Goal: Task Accomplishment & Management: Manage account settings

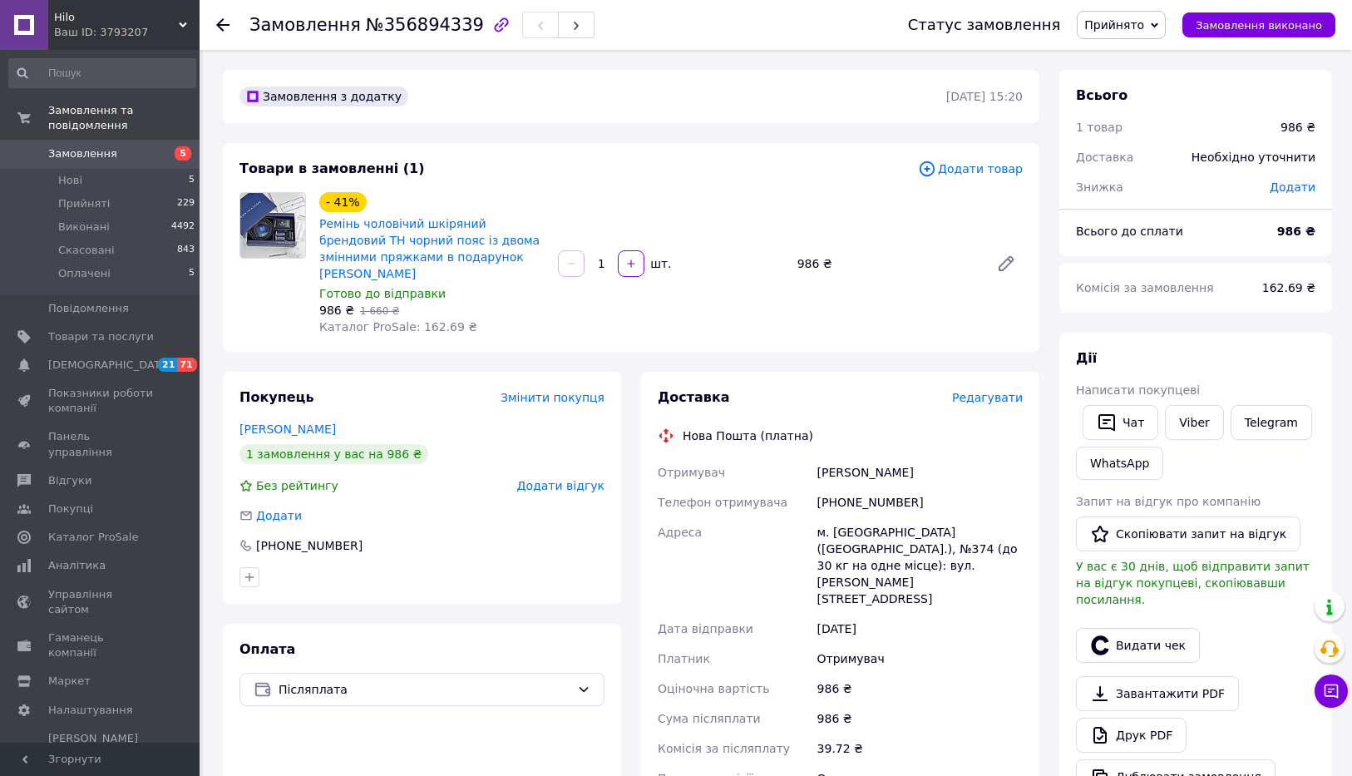
drag, startPoint x: 318, startPoint y: 222, endPoint x: 546, endPoint y: 249, distance: 229.4
click at [546, 249] on div "- 41% Ремінь чоловічий шкіряний брендовий TH чорний пояс із двома змінними пряж…" at bounding box center [432, 264] width 239 height 150
copy link "Ремінь чоловічий шкіряний брендовий TH чорний пояс із двома змінними пряжками в…"
click at [489, 224] on link "Ремінь чоловічий шкіряний брендовий TH чорний пояс із двома змінними пряжками в…" at bounding box center [429, 248] width 220 height 63
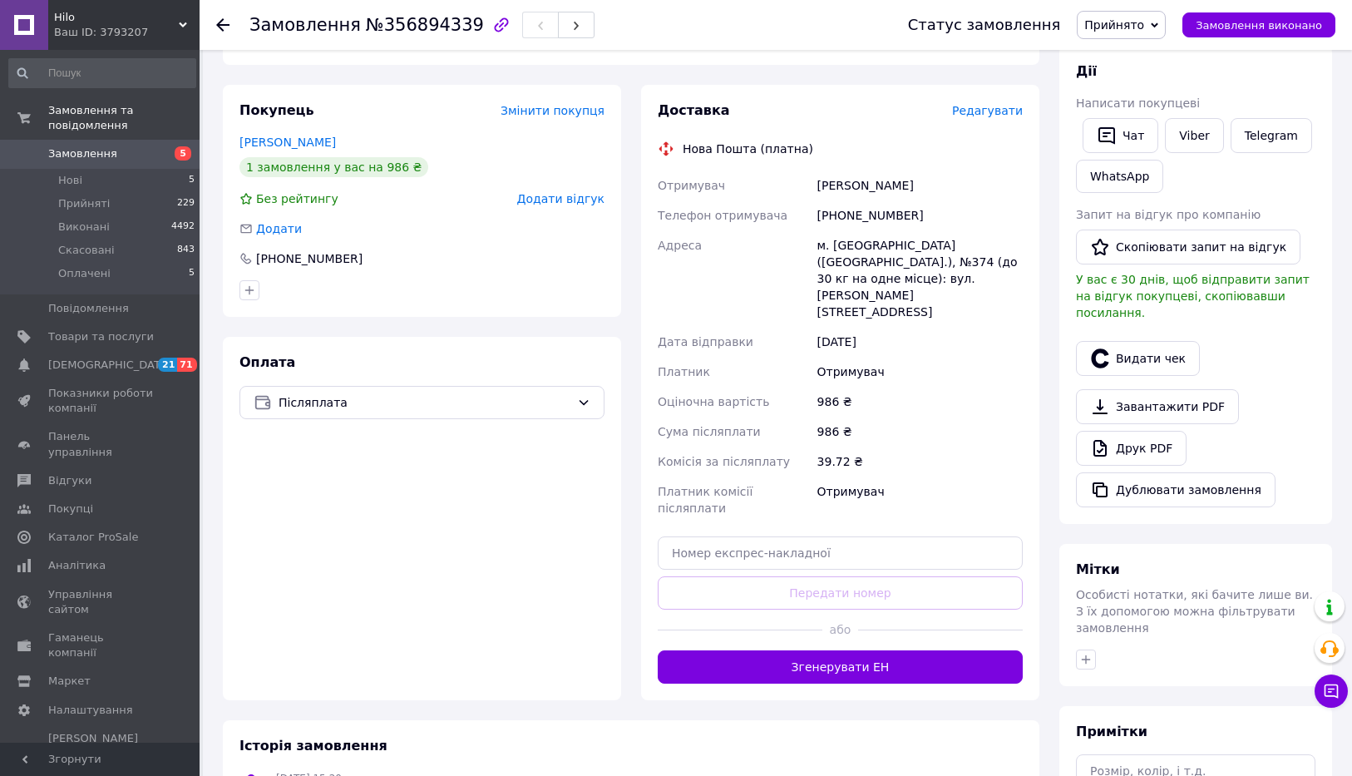
scroll to position [300, 0]
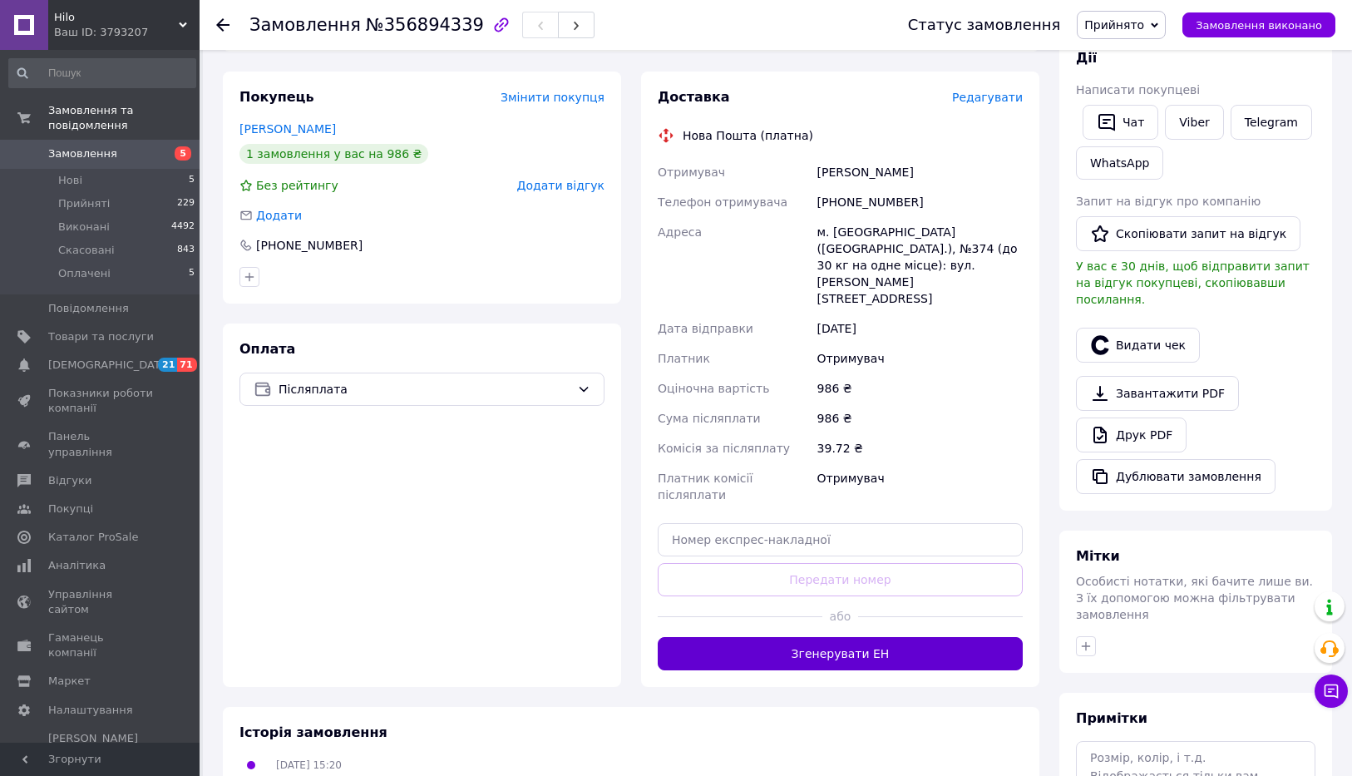
click at [789, 637] on button "Згенерувати ЕН" at bounding box center [840, 653] width 365 height 33
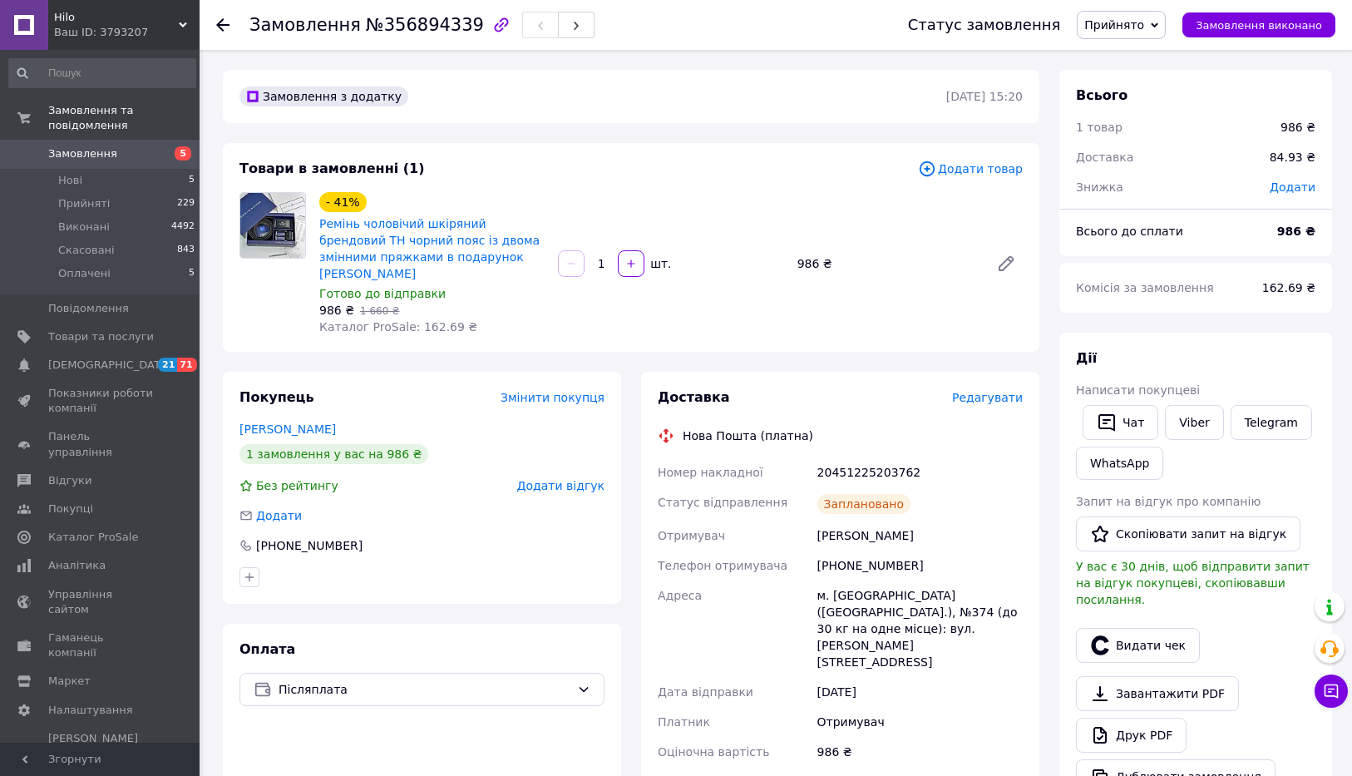
drag, startPoint x: 818, startPoint y: 522, endPoint x: 923, endPoint y: 521, distance: 104.8
click at [923, 521] on div "Шемелюк Віталіна" at bounding box center [920, 536] width 212 height 30
copy div "Шемелюк Віталіна"
click at [863, 457] on div "20451225203762" at bounding box center [920, 472] width 212 height 30
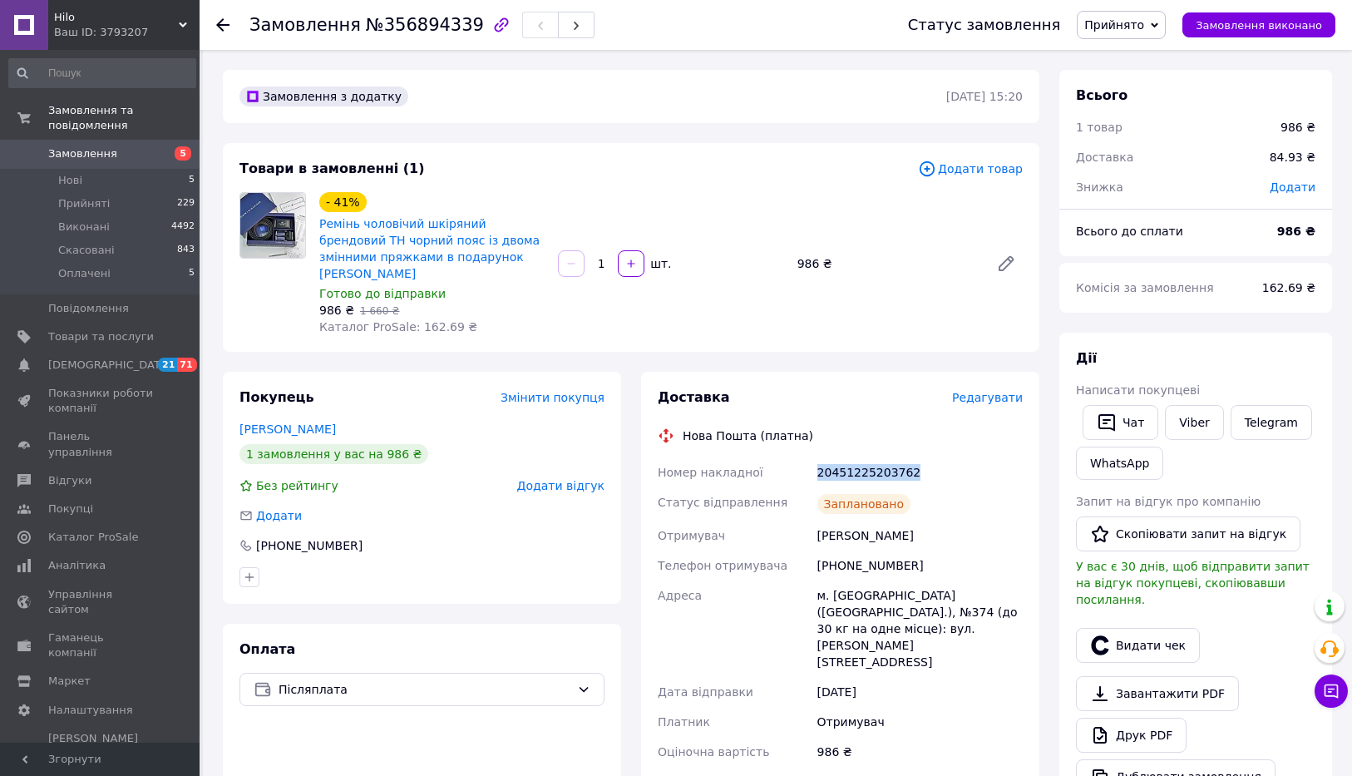
copy div "20451225203762"
click at [975, 521] on div "Шемелюк Віталіна" at bounding box center [920, 536] width 212 height 30
click at [1134, 628] on button "Видати чек" at bounding box center [1138, 645] width 124 height 35
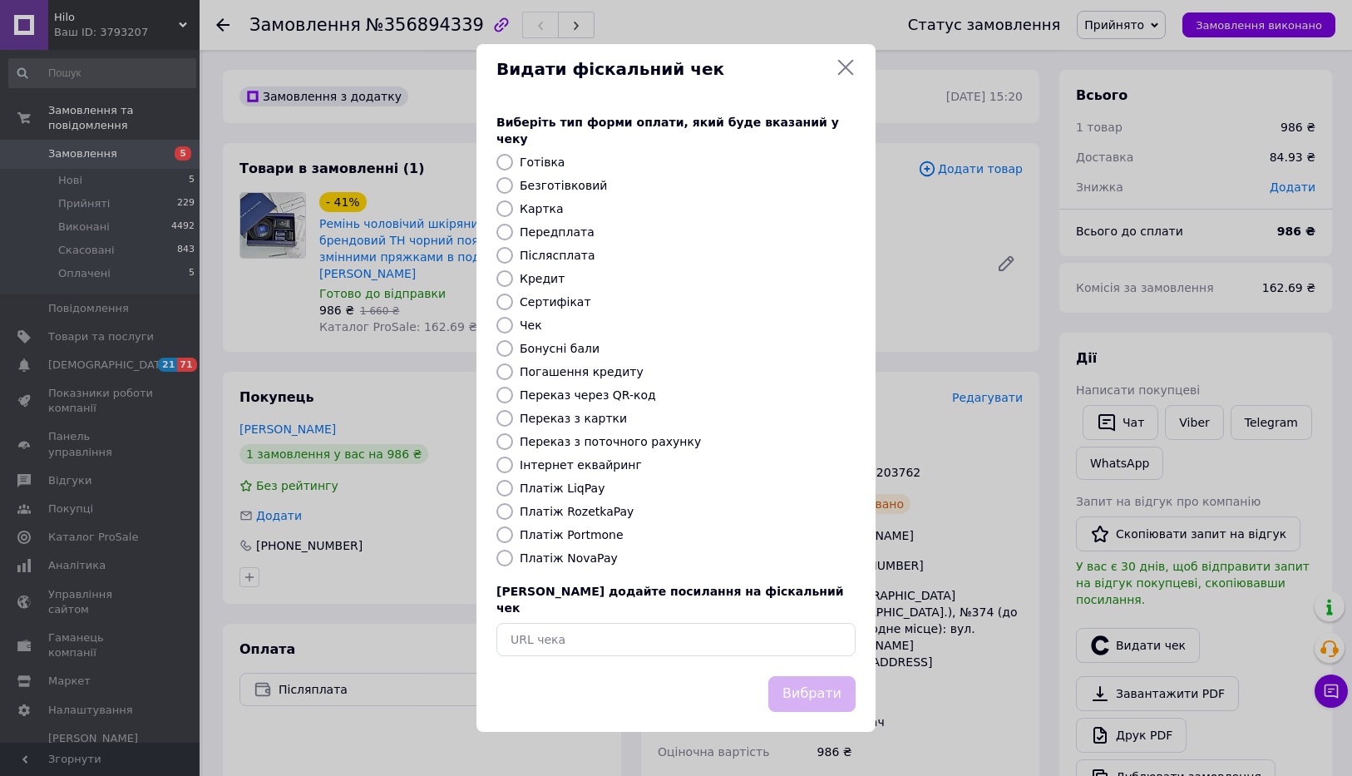
click at [502, 556] on input "Платіж NovaPay" at bounding box center [504, 558] width 17 height 17
radio input "true"
click at [800, 676] on button "Вибрати" at bounding box center [811, 694] width 87 height 36
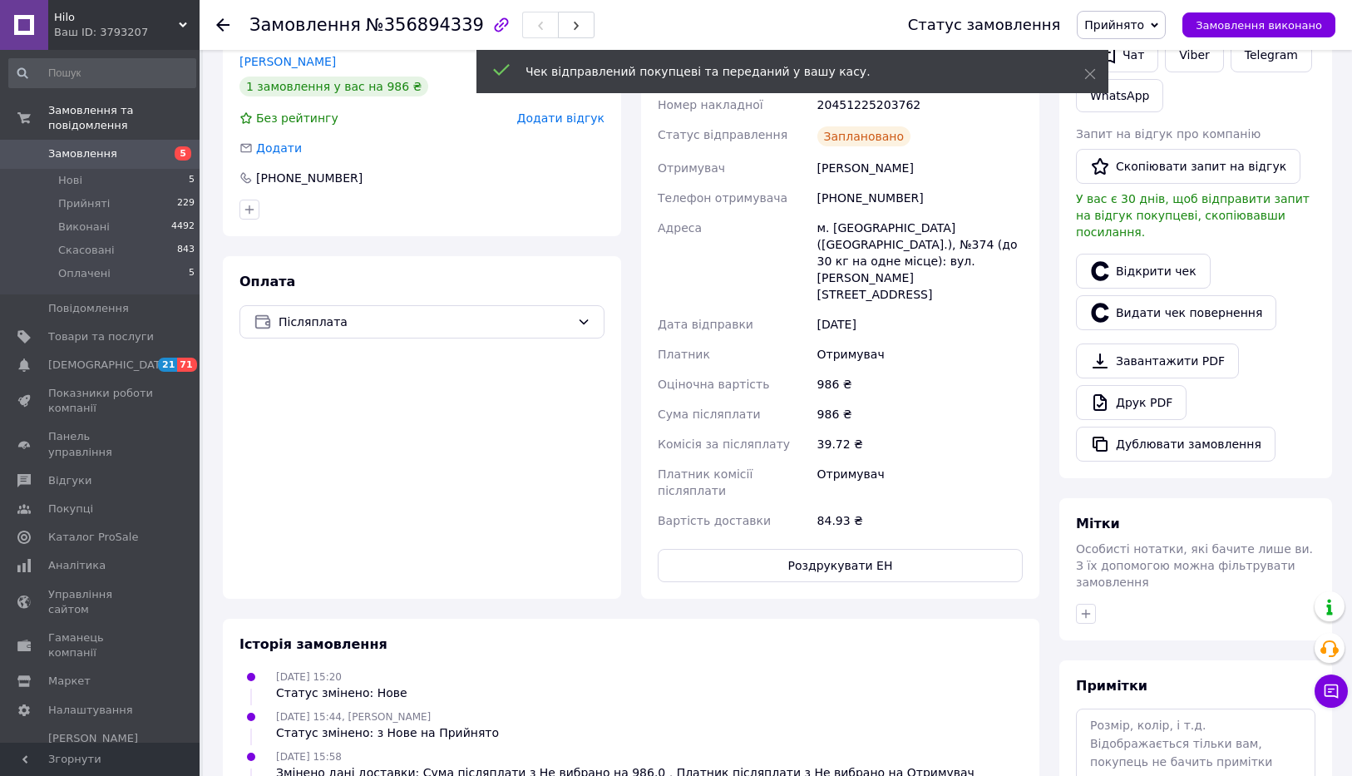
scroll to position [475, 0]
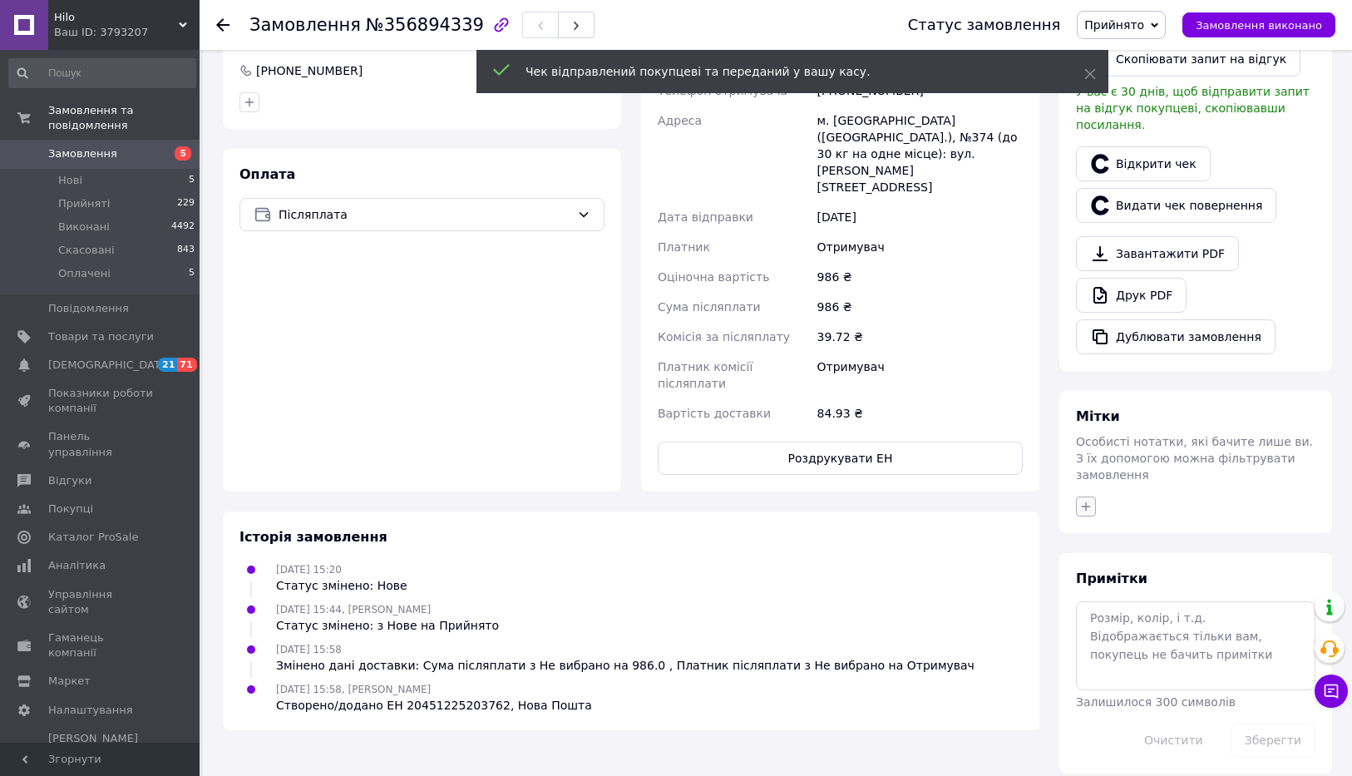
click at [1083, 500] on icon "button" at bounding box center [1085, 506] width 13 height 13
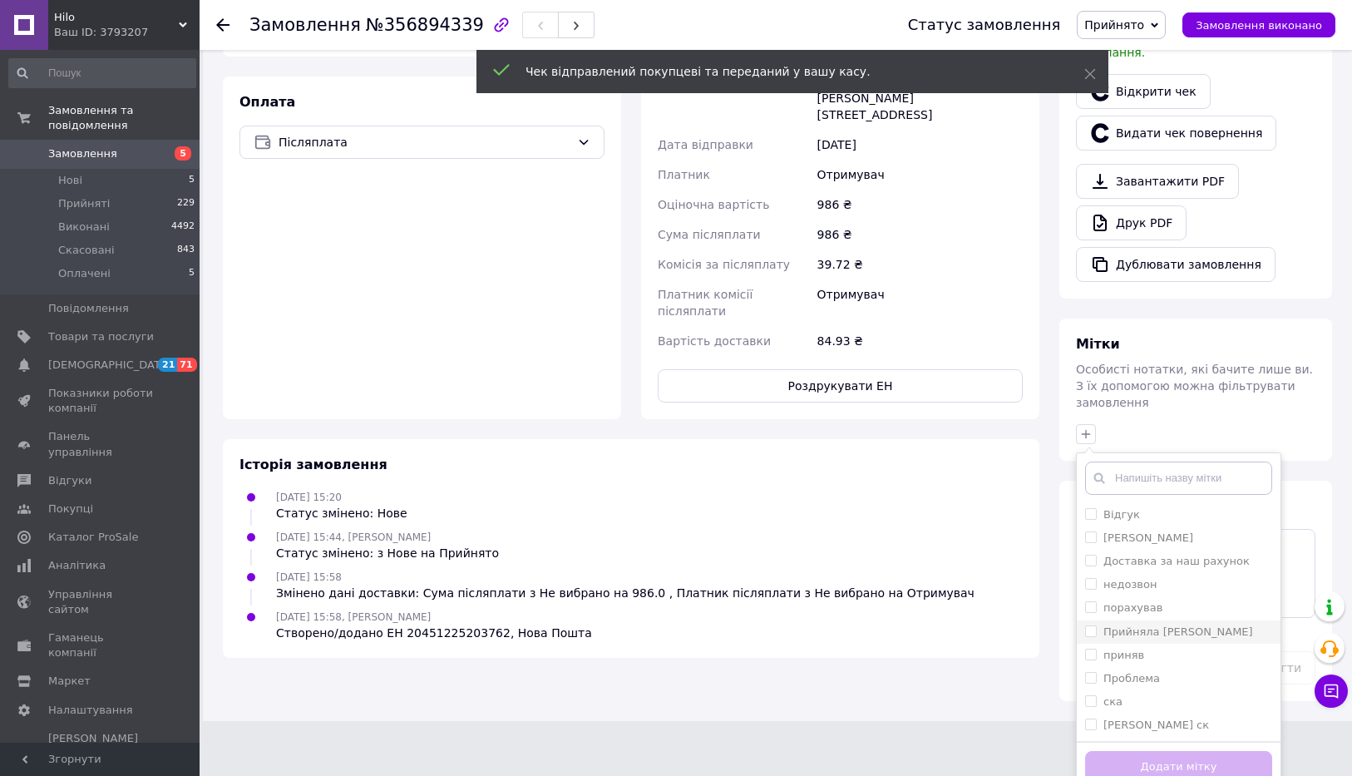
click at [1089, 625] on input "Прийняла [PERSON_NAME]" at bounding box center [1090, 630] width 11 height 11
checkbox input "true"
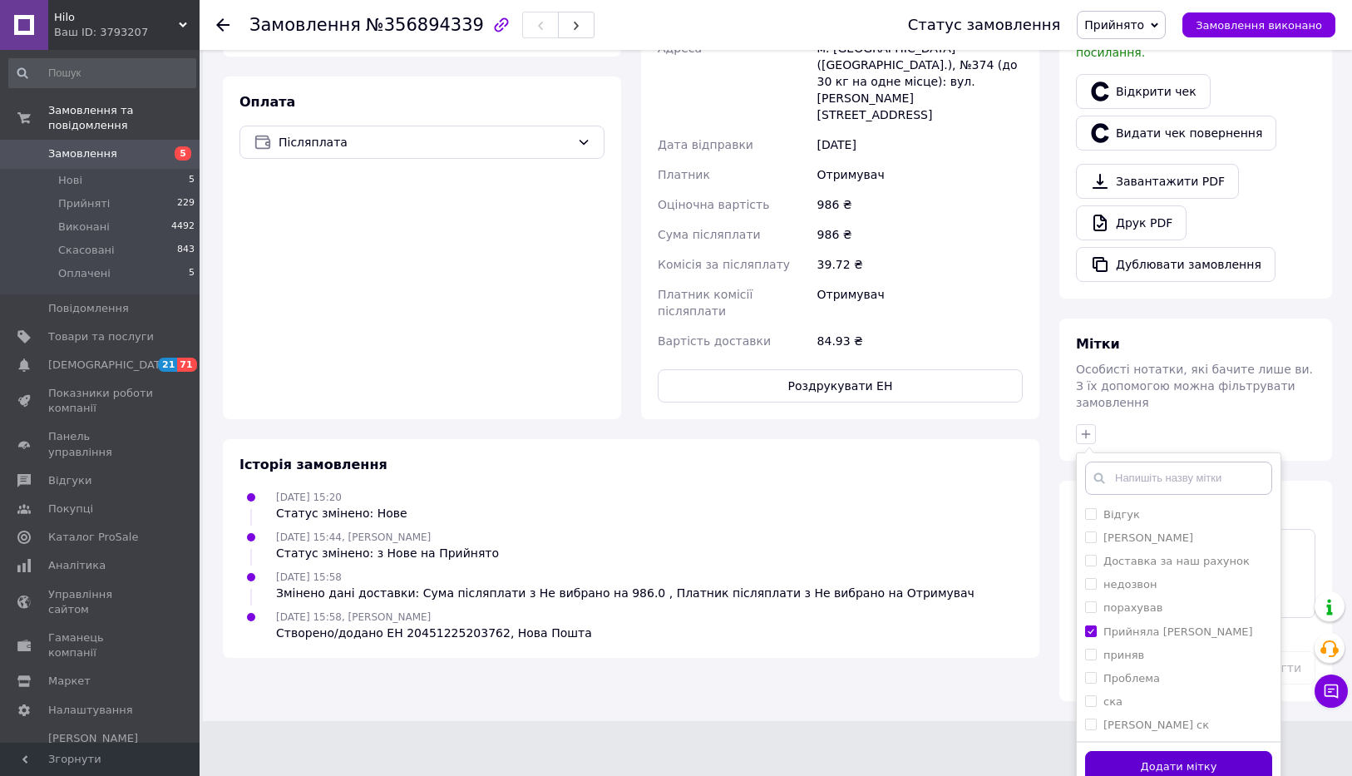
click at [1113, 755] on button "Додати мітку" at bounding box center [1178, 767] width 187 height 32
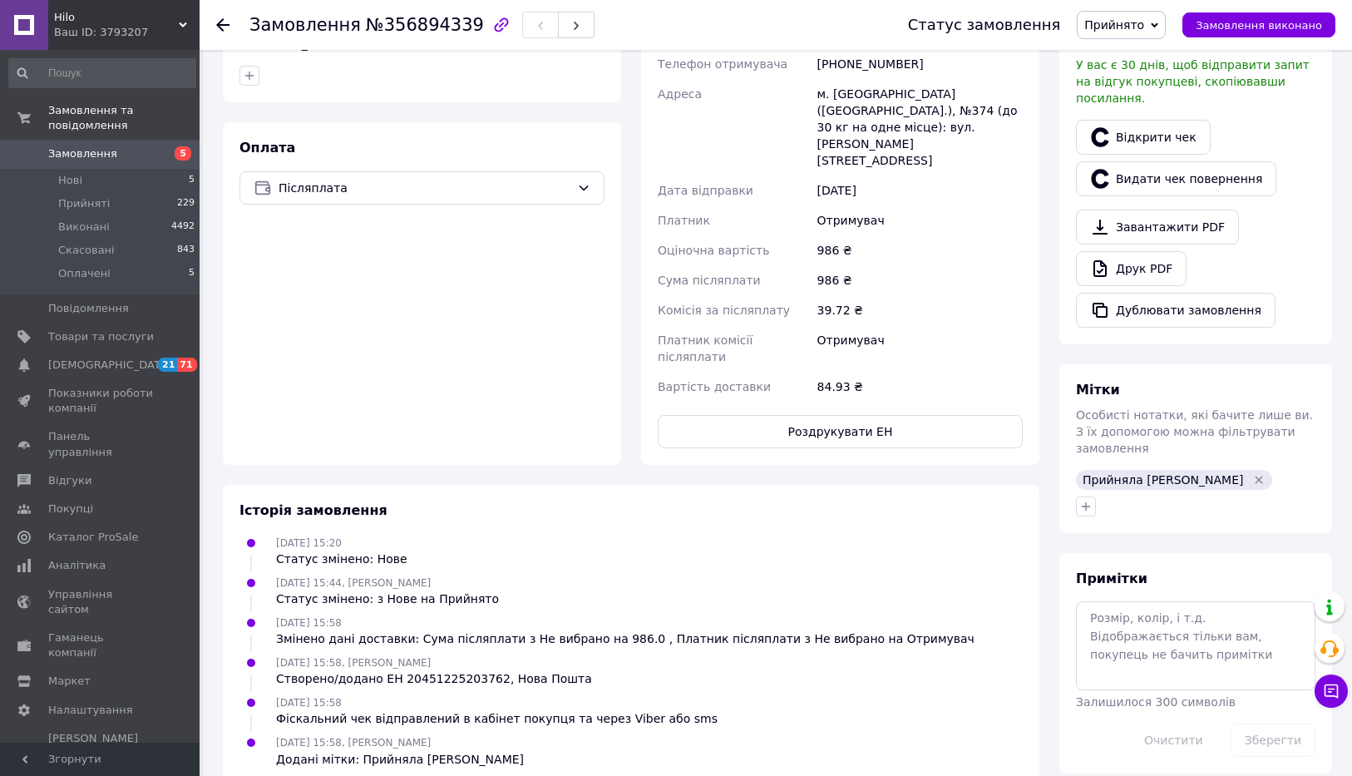
scroll to position [0, 0]
